Goal: Navigation & Orientation: Find specific page/section

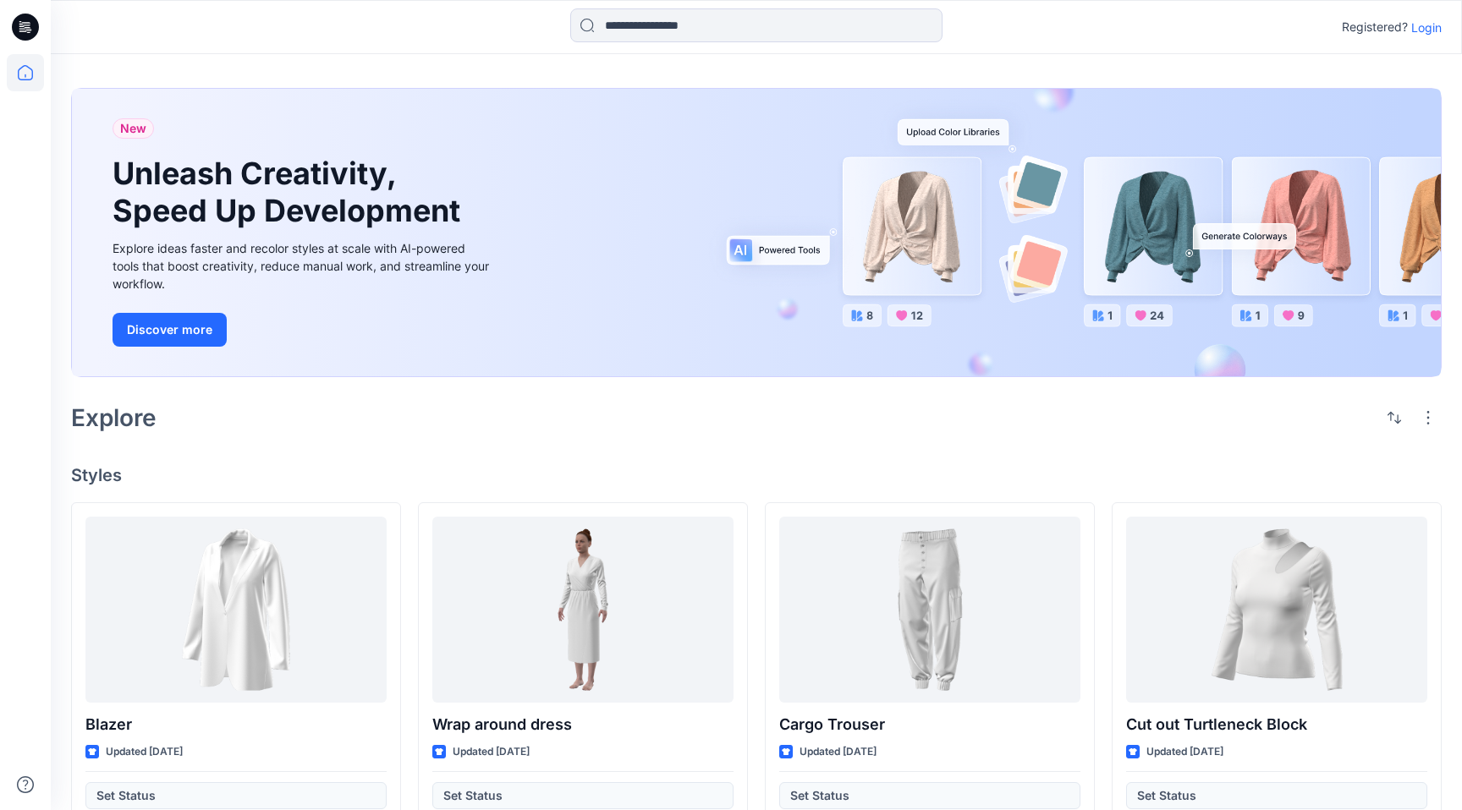
click at [1435, 20] on p "Login" at bounding box center [1426, 28] width 30 height 18
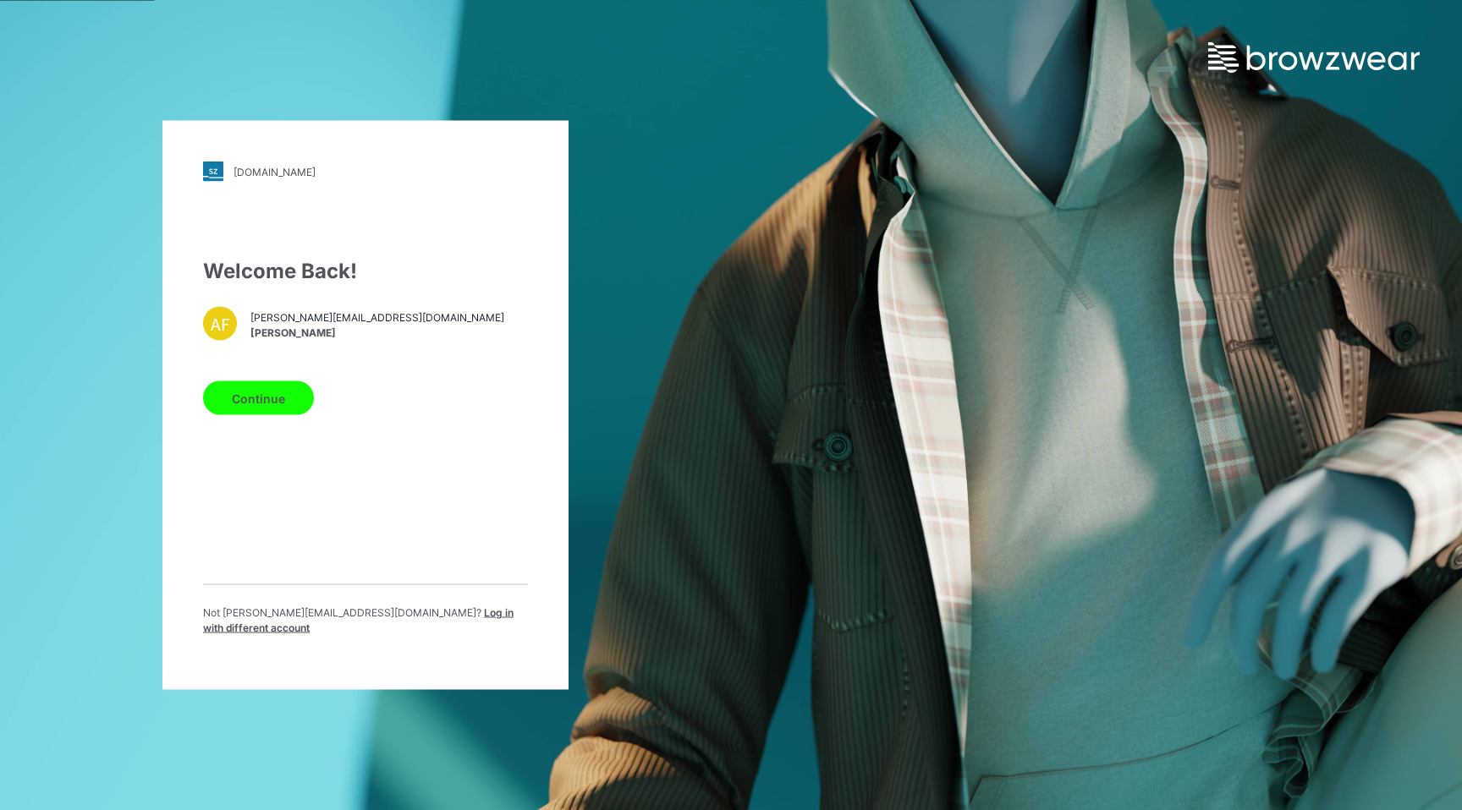
click at [308, 381] on div "Welcome Back! AF [PERSON_NAME][EMAIL_ADDRESS][DOMAIN_NAME] [PERSON_NAME] Contin…" at bounding box center [365, 452] width 325 height 393
click at [287, 401] on button "Continue" at bounding box center [258, 399] width 111 height 34
click at [265, 402] on button "Continue" at bounding box center [258, 399] width 111 height 34
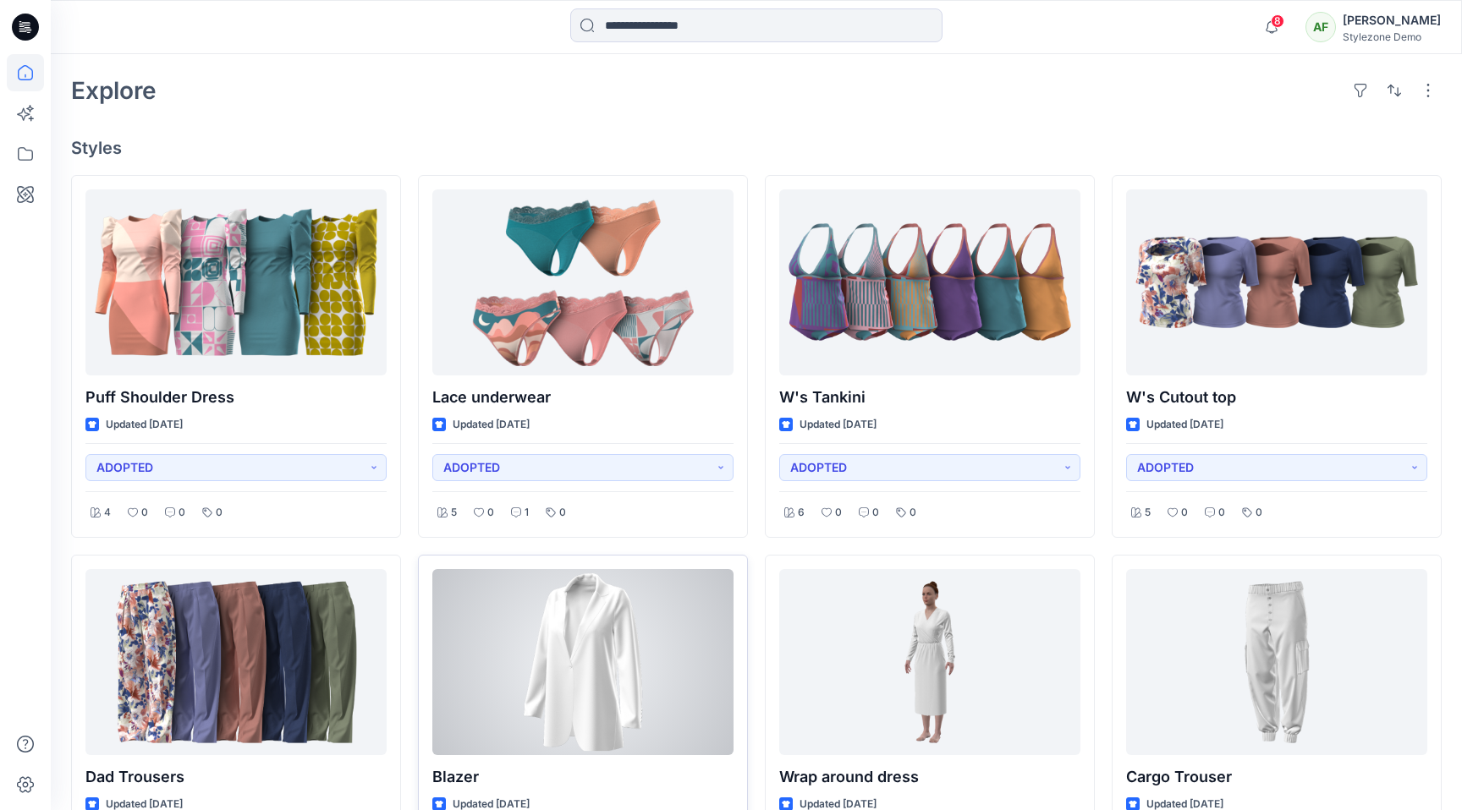
scroll to position [205, 0]
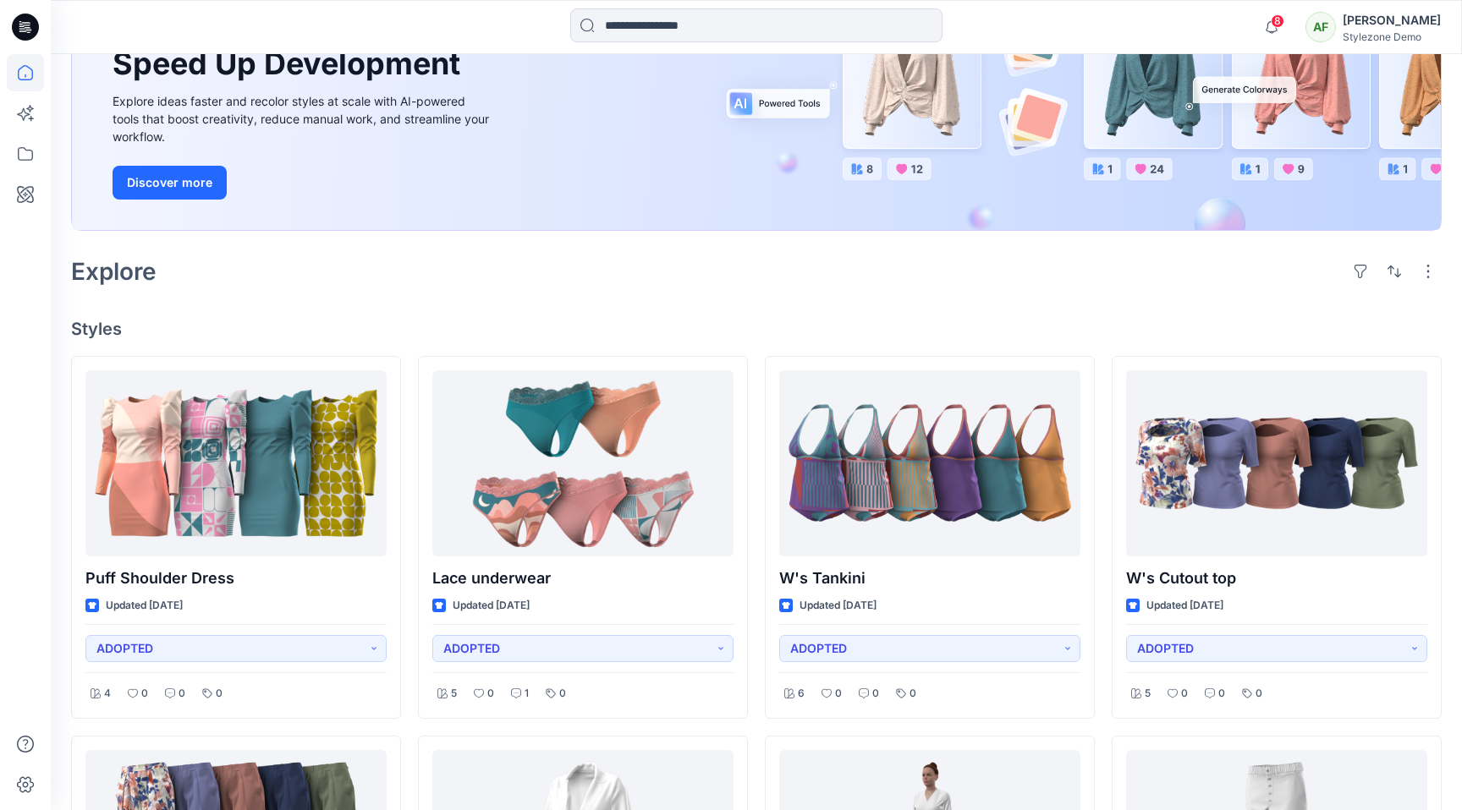
click at [1384, 22] on div "[PERSON_NAME]" at bounding box center [1391, 20] width 98 height 20
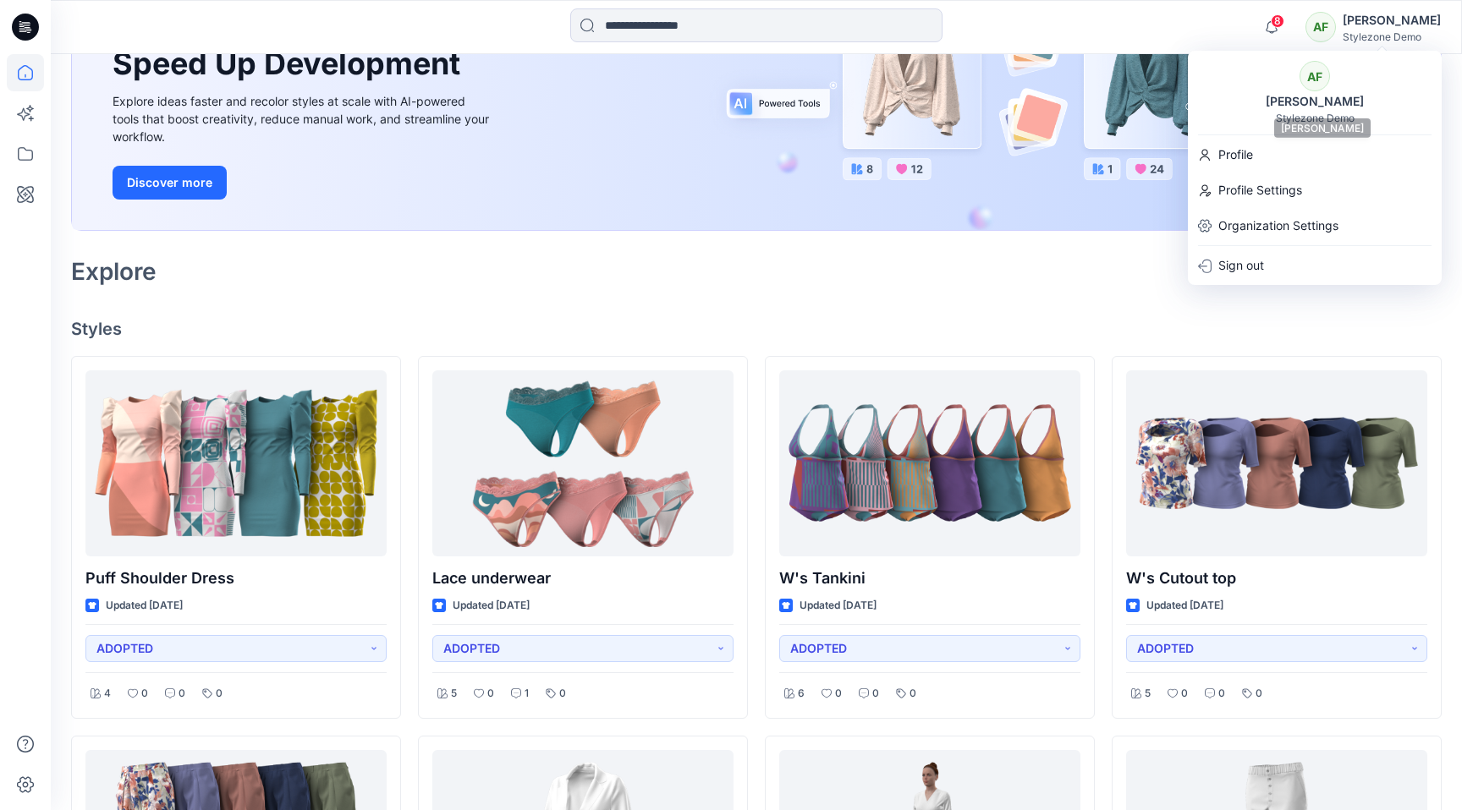
click at [1299, 107] on div "[PERSON_NAME]" at bounding box center [1314, 101] width 118 height 20
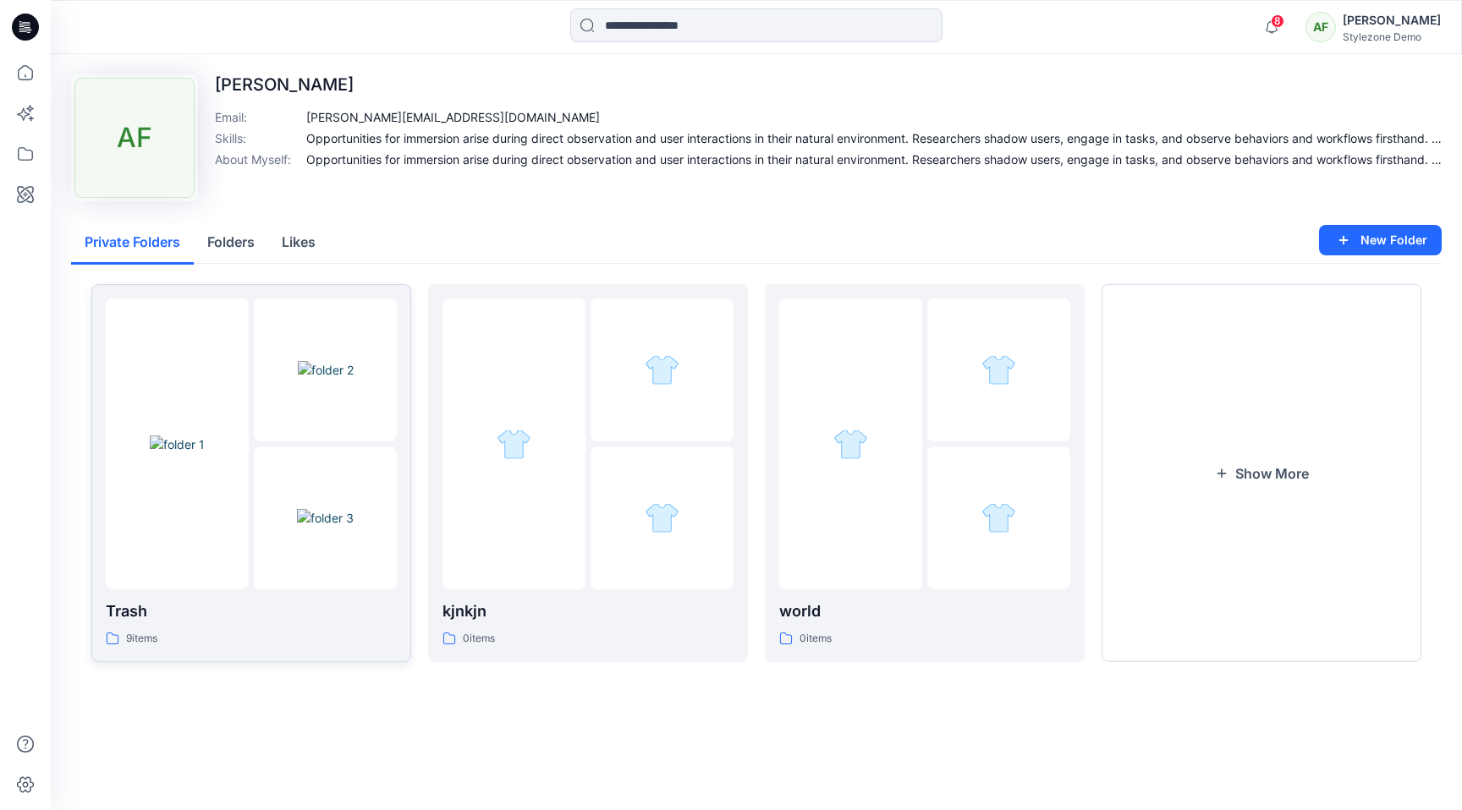
click at [297, 527] on img at bounding box center [325, 518] width 57 height 18
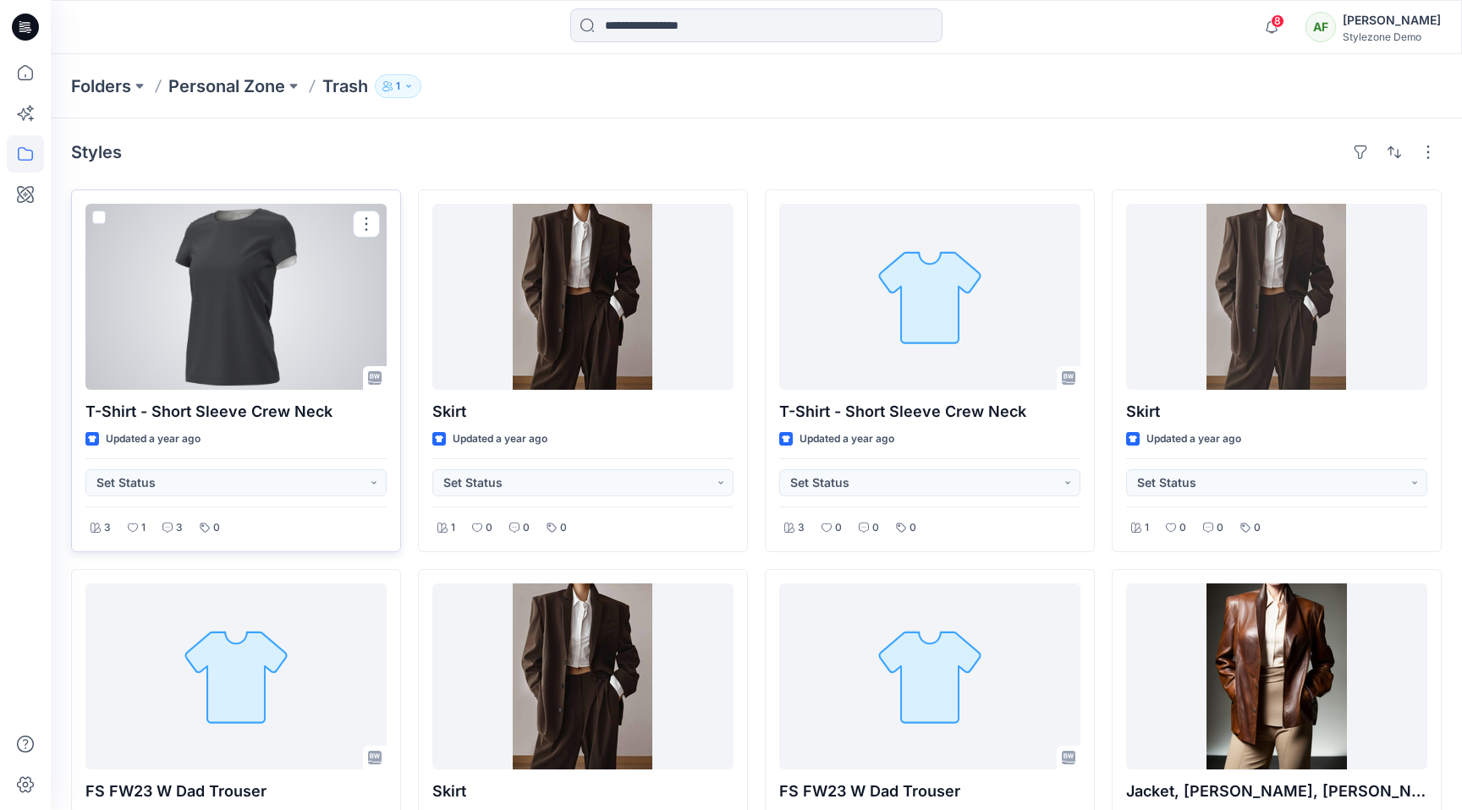
click at [99, 214] on span at bounding box center [99, 218] width 14 height 14
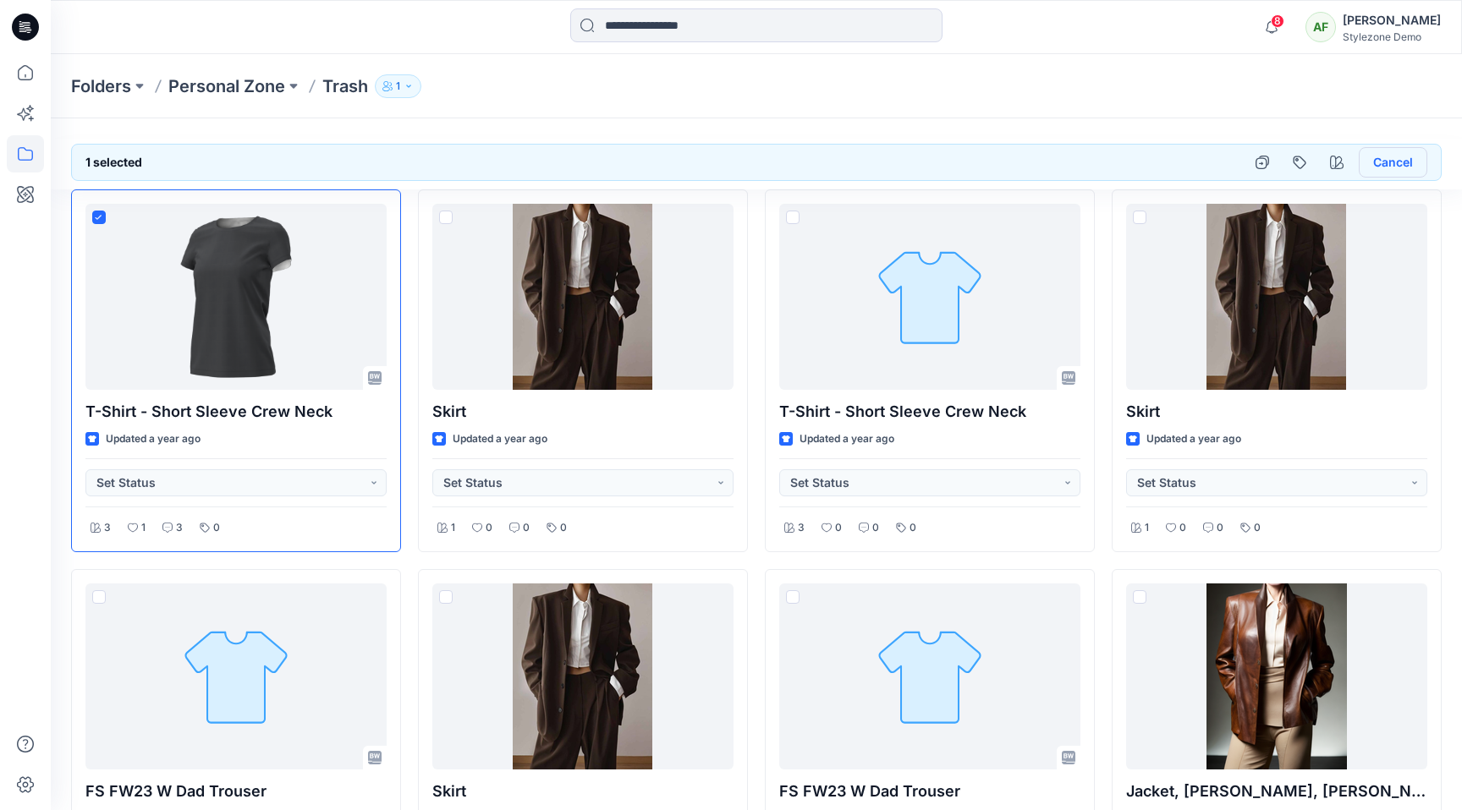
click at [1388, 162] on button "Cancel" at bounding box center [1393, 162] width 69 height 30
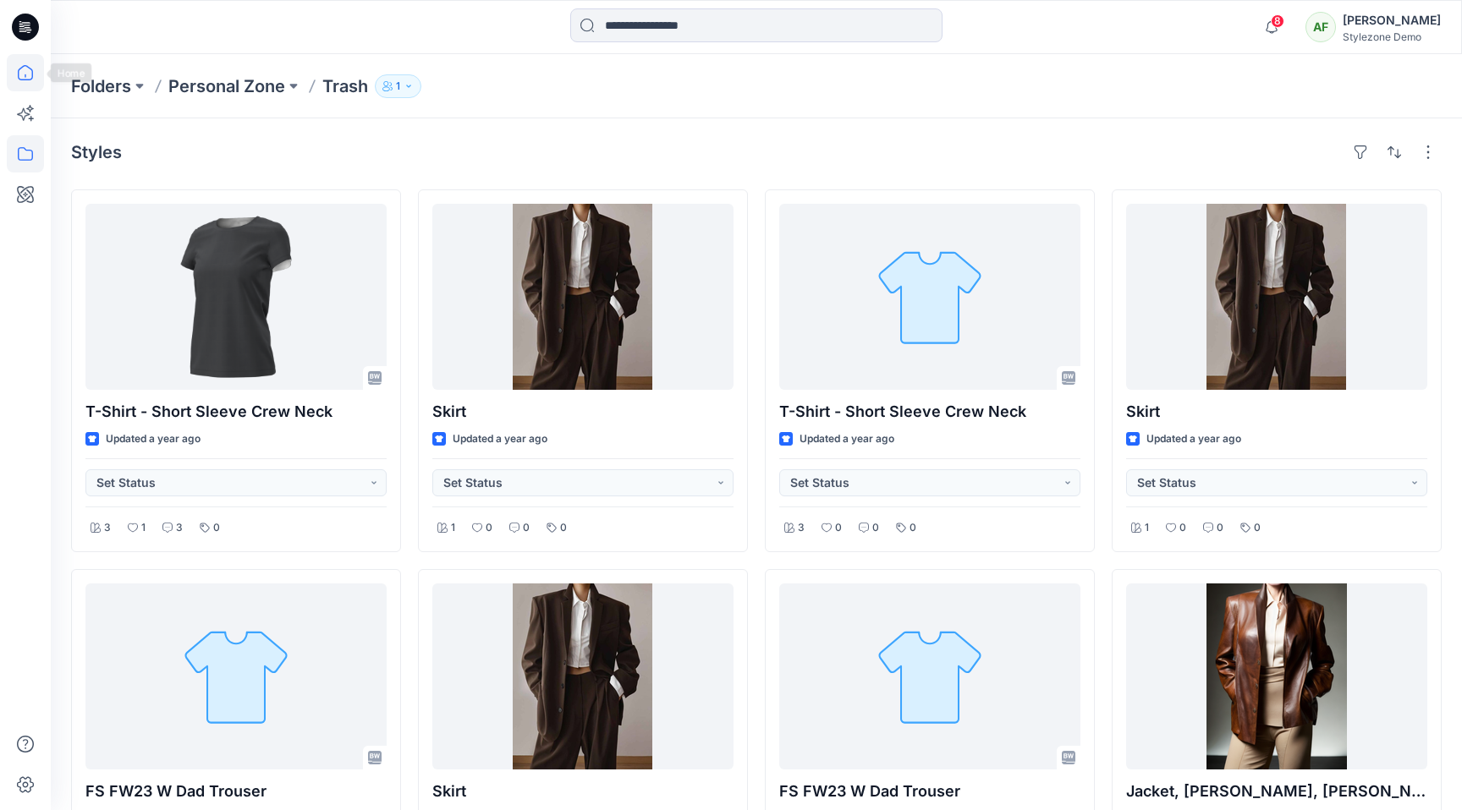
click at [34, 70] on icon at bounding box center [25, 72] width 37 height 37
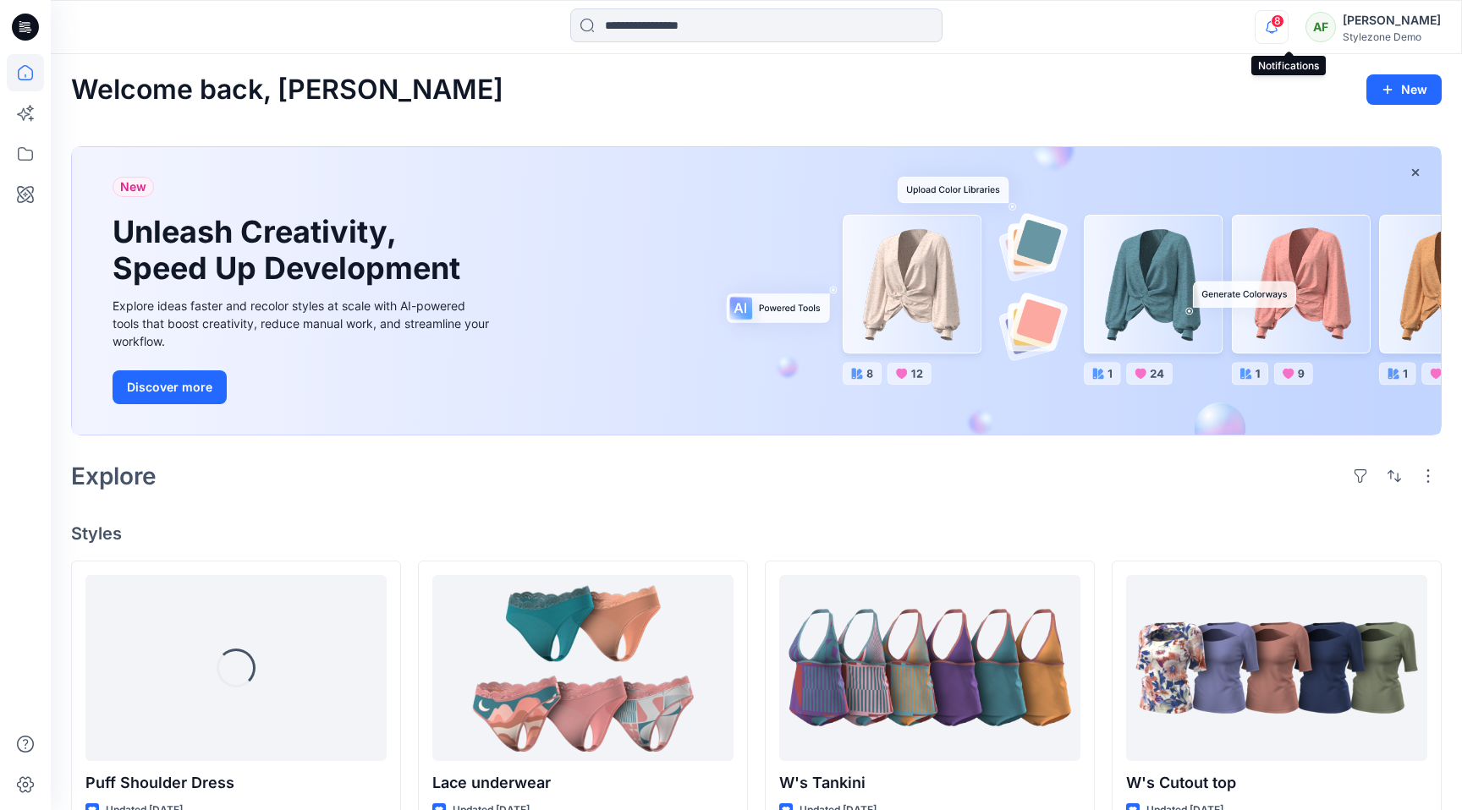
click at [1288, 32] on icon "button" at bounding box center [1271, 27] width 32 height 34
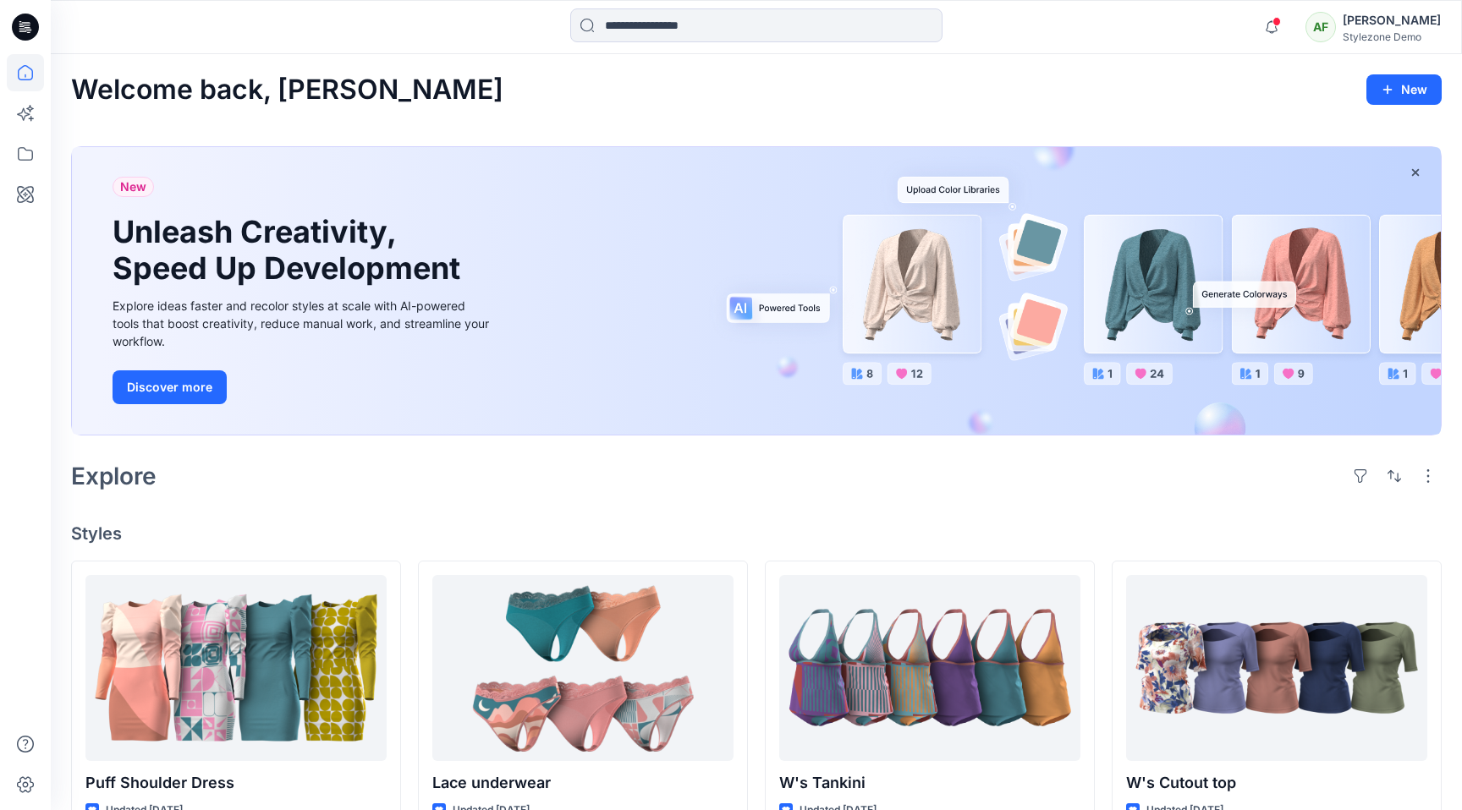
click at [1117, 47] on div "Notifications Ronit Segev shared BW 2025.2 Webinar womens Garment in Marketing …" at bounding box center [756, 27] width 1411 height 54
